Goal: Check status: Check status

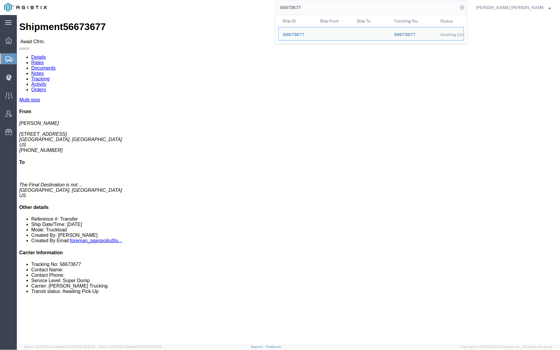
click at [319, 8] on input "56673677" at bounding box center [366, 7] width 183 height 14
paste input "514"
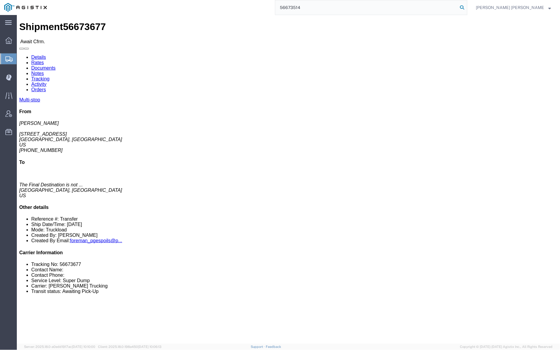
click at [466, 8] on icon at bounding box center [462, 7] width 8 height 8
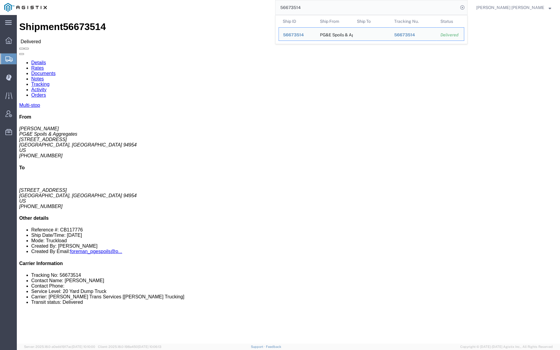
click link "Documents"
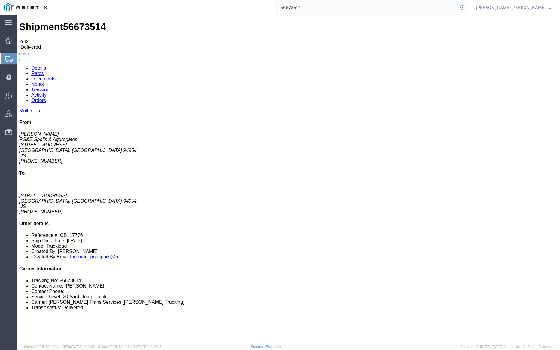
click at [324, 6] on input "56673514" at bounding box center [367, 7] width 183 height 14
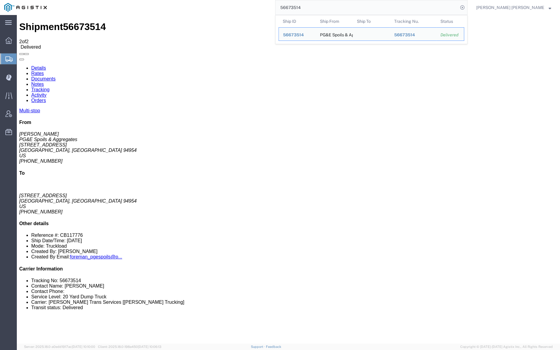
click at [324, 6] on input "56673514" at bounding box center [367, 7] width 183 height 14
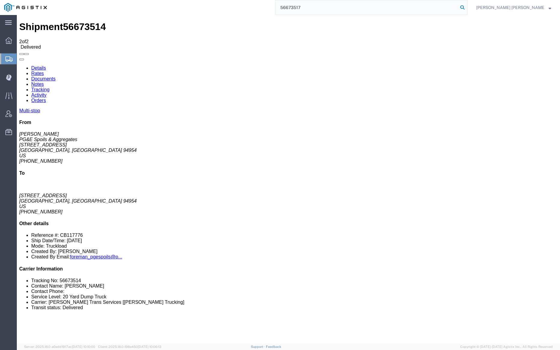
type input "56673517"
click at [467, 7] on icon at bounding box center [462, 7] width 8 height 8
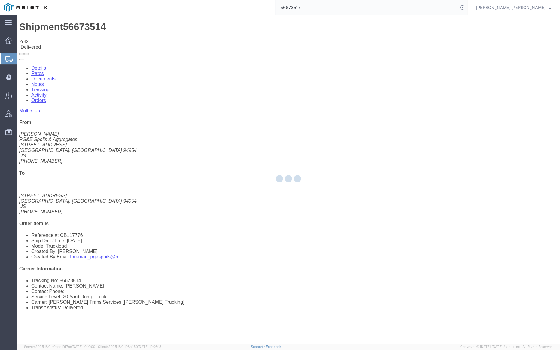
click at [176, 17] on div at bounding box center [288, 179] width 543 height 329
